Goal: Check status: Verify the current state of an ongoing process or item

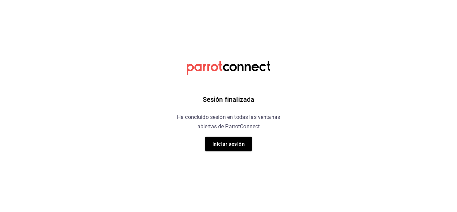
click at [238, 142] on font "Iniciar sesión" at bounding box center [228, 144] width 32 height 6
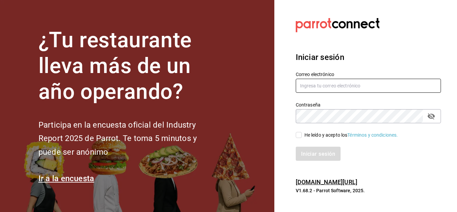
type input "[EMAIL_ADDRESS][DOMAIN_NAME]"
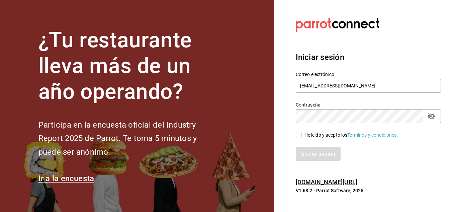
click at [299, 134] on input "He leído y acepto los Términos y condiciones." at bounding box center [299, 135] width 6 height 6
checkbox input "true"
click at [311, 151] on font "Iniciar sesión" at bounding box center [318, 153] width 34 height 6
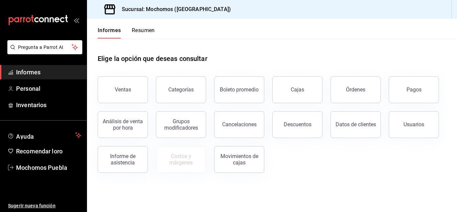
click at [415, 87] on font "Pagos" at bounding box center [413, 89] width 15 height 6
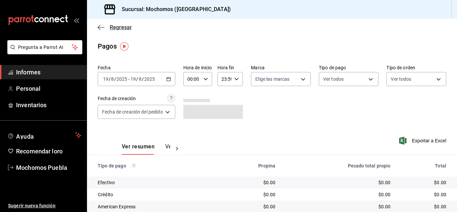
click at [99, 27] on icon "button" at bounding box center [101, 27] width 7 height 0
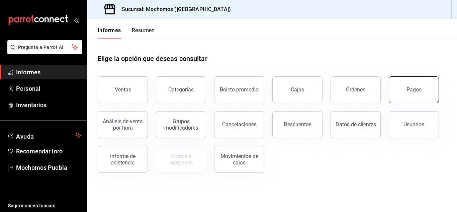
click at [412, 90] on font "Pagos" at bounding box center [413, 89] width 15 height 6
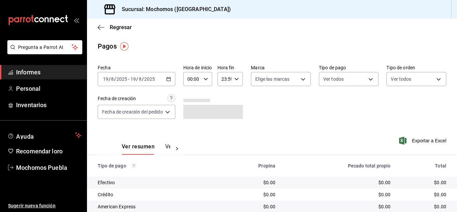
click at [170, 79] on \(Stroke\) "button" at bounding box center [169, 78] width 4 height 0
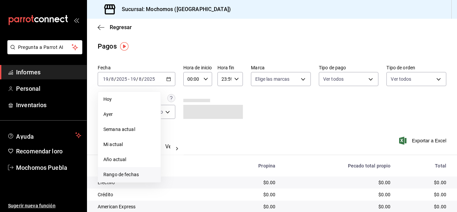
click at [134, 174] on font "Rango de fechas" at bounding box center [120, 174] width 35 height 5
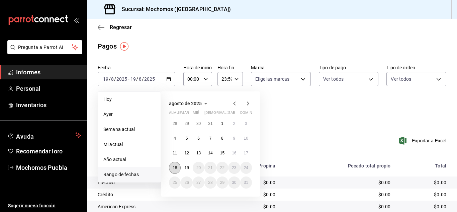
click at [177, 168] on font "18" at bounding box center [175, 167] width 4 height 5
click at [184, 167] on button "19" at bounding box center [187, 168] width 12 height 12
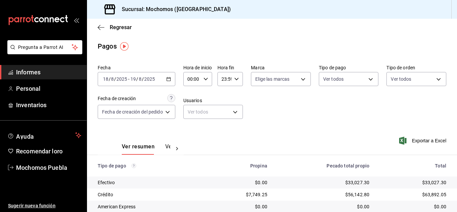
click at [206, 77] on icon "button" at bounding box center [205, 79] width 5 height 5
click at [190, 112] on font "05" at bounding box center [191, 109] width 5 height 5
type input "05:00"
click at [295, 118] on div at bounding box center [228, 106] width 457 height 212
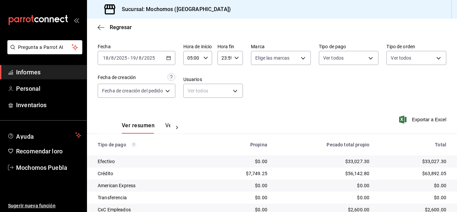
scroll to position [96, 0]
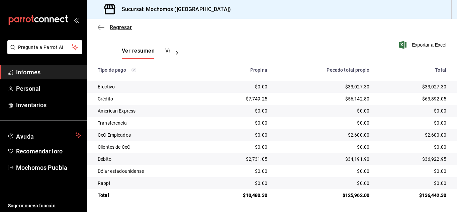
click at [101, 29] on icon "button" at bounding box center [101, 27] width 7 height 6
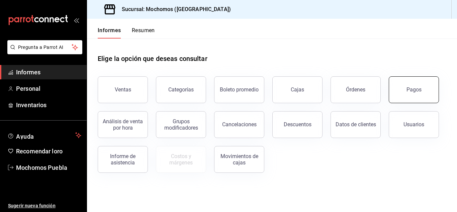
click at [396, 95] on button "Pagos" at bounding box center [414, 89] width 50 height 27
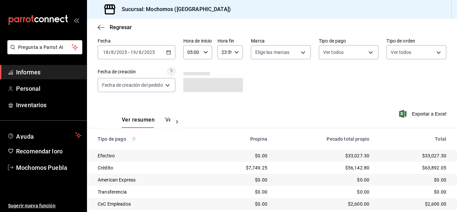
scroll to position [96, 0]
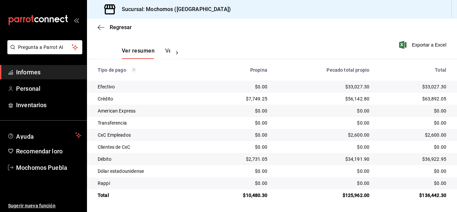
click at [304, 195] on div "$125,962.00" at bounding box center [323, 195] width 91 height 7
